Goal: Task Accomplishment & Management: Manage account settings

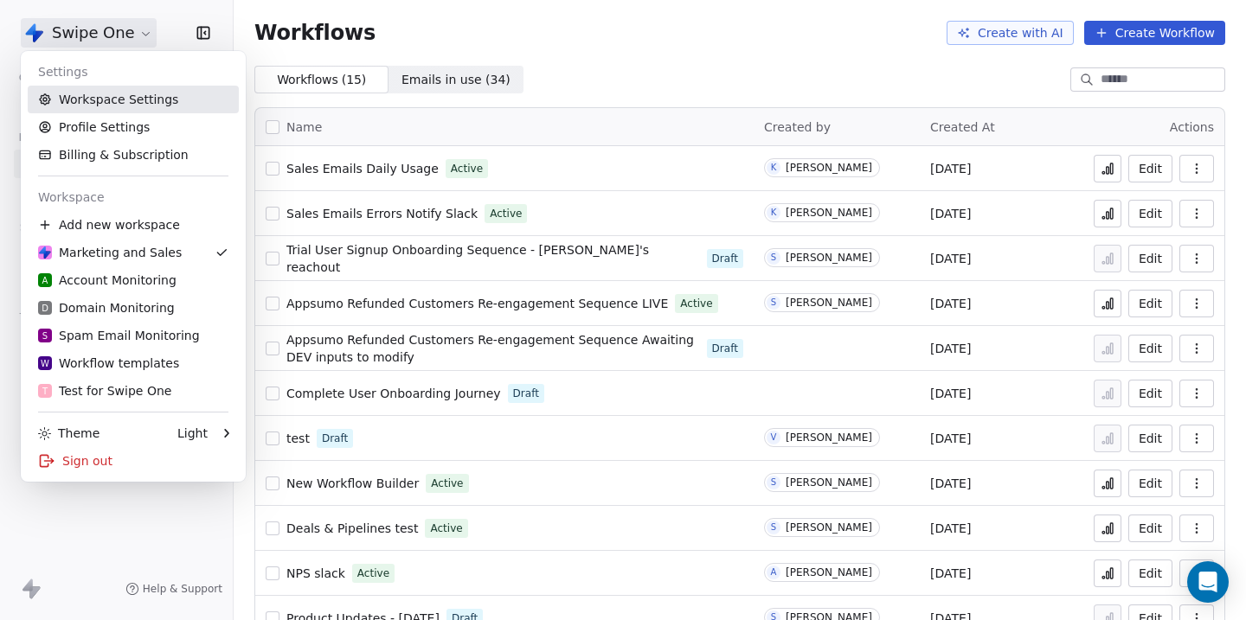
click at [85, 99] on link "Workspace Settings" at bounding box center [133, 100] width 211 height 28
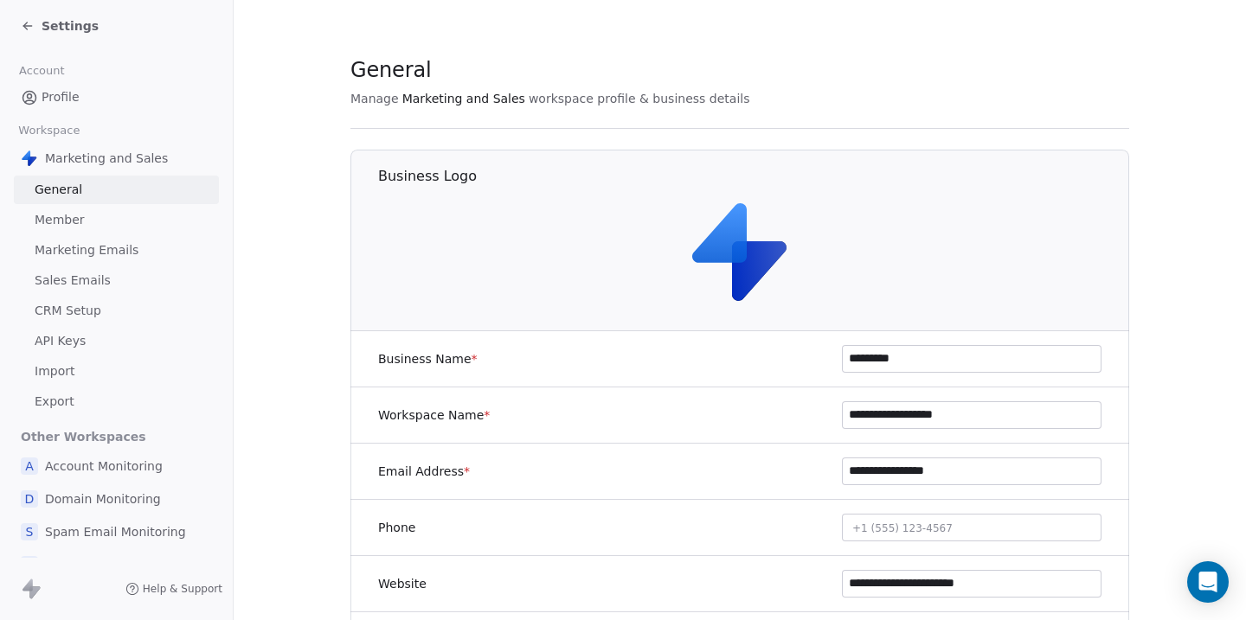
click at [76, 254] on span "Marketing Emails" at bounding box center [87, 250] width 104 height 18
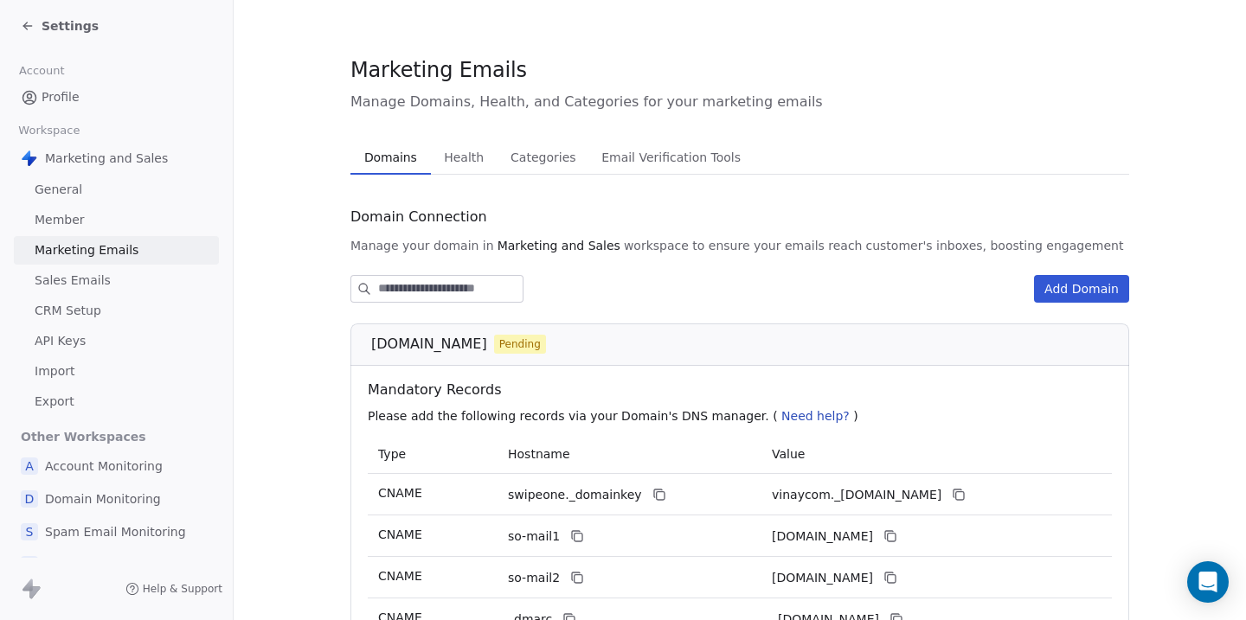
click at [467, 160] on span "Health" at bounding box center [464, 157] width 54 height 24
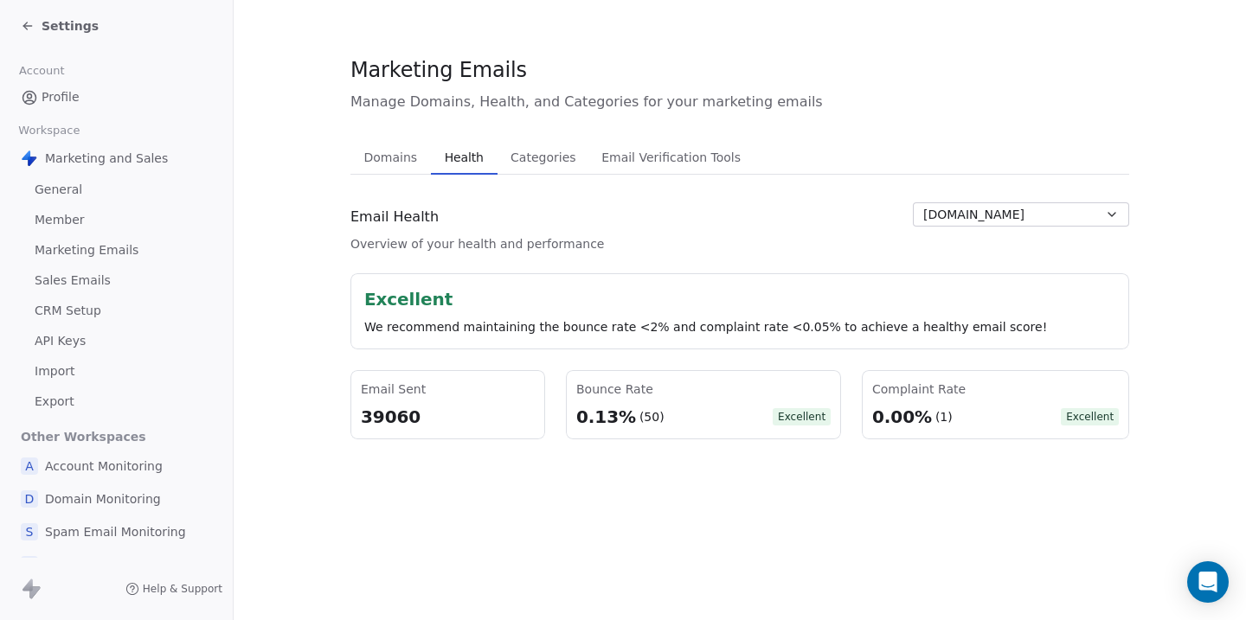
click at [962, 224] on button "[DOMAIN_NAME]" at bounding box center [1021, 214] width 216 height 24
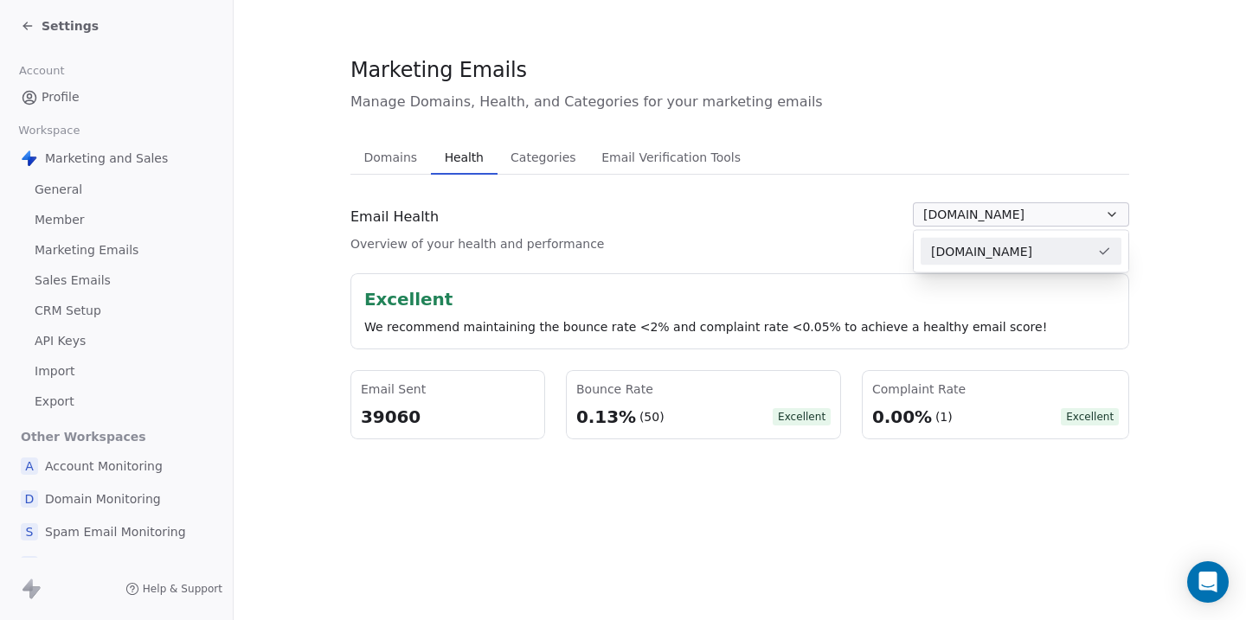
click at [800, 227] on html "Settings Account Profile Workspace Marketing and Sales General Member Marketing…" at bounding box center [623, 310] width 1246 height 620
